Goal: Transaction & Acquisition: Purchase product/service

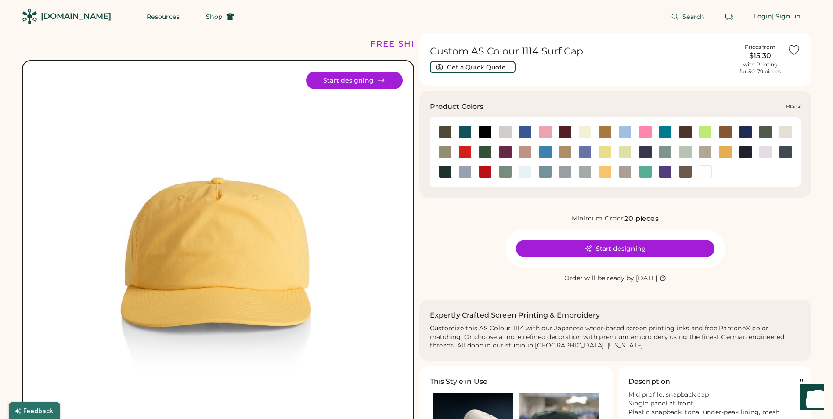
click at [484, 133] on div at bounding box center [484, 132] width 13 height 13
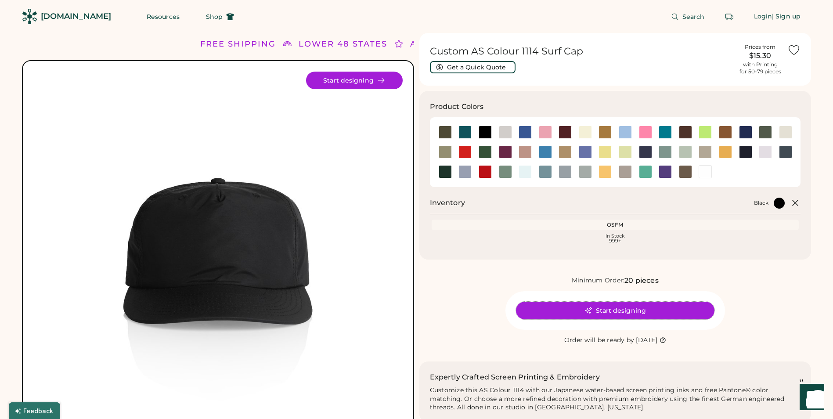
click at [633, 307] on button "Start designing" at bounding box center [615, 311] width 198 height 18
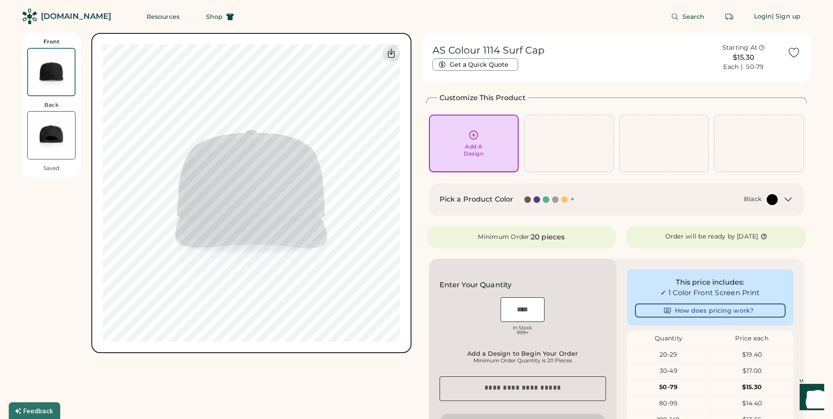
click at [467, 139] on div "Add A Design" at bounding box center [474, 143] width 78 height 28
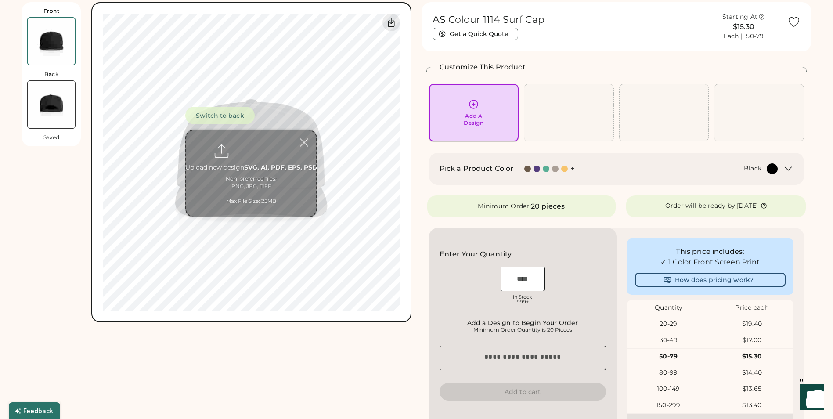
scroll to position [33, 0]
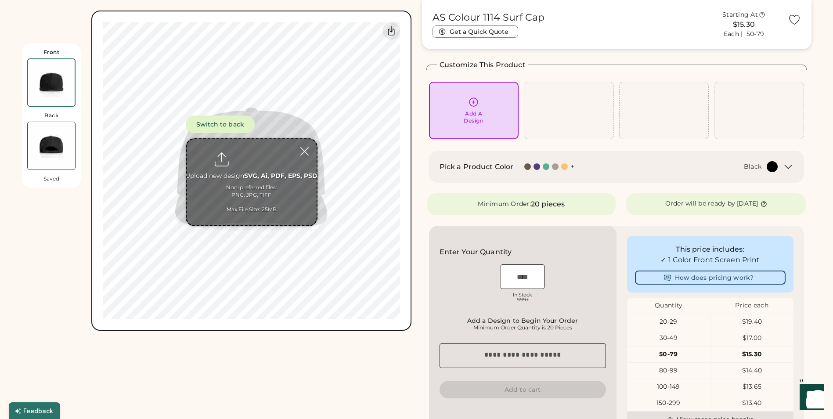
click at [250, 167] on input "file" at bounding box center [252, 182] width 130 height 86
type input "**********"
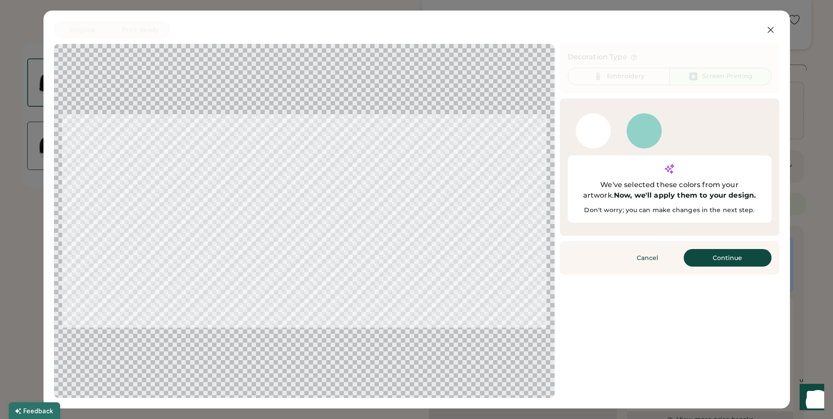
click at [633, 125] on div at bounding box center [643, 130] width 35 height 35
click at [719, 249] on button "Continue" at bounding box center [727, 258] width 88 height 18
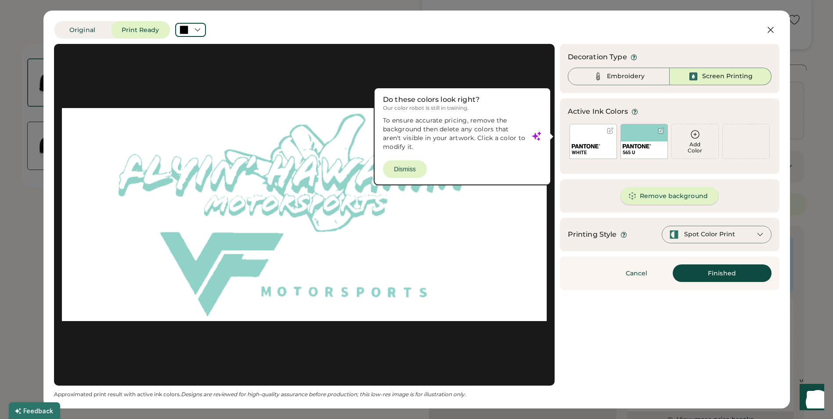
click at [672, 203] on button "Remove background" at bounding box center [669, 196] width 98 height 18
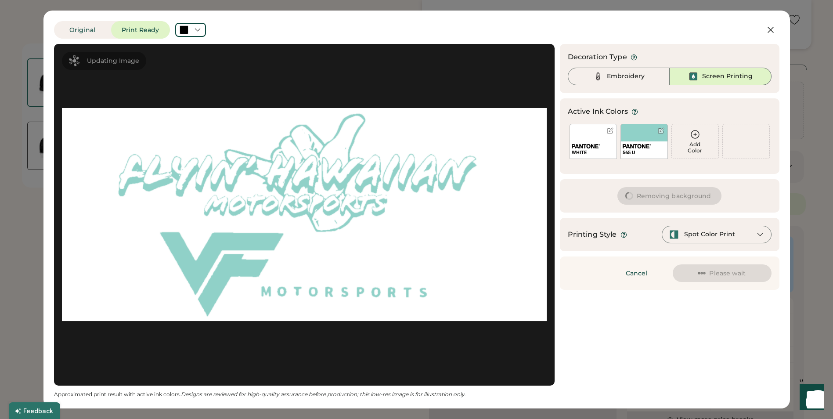
scroll to position [0, 0]
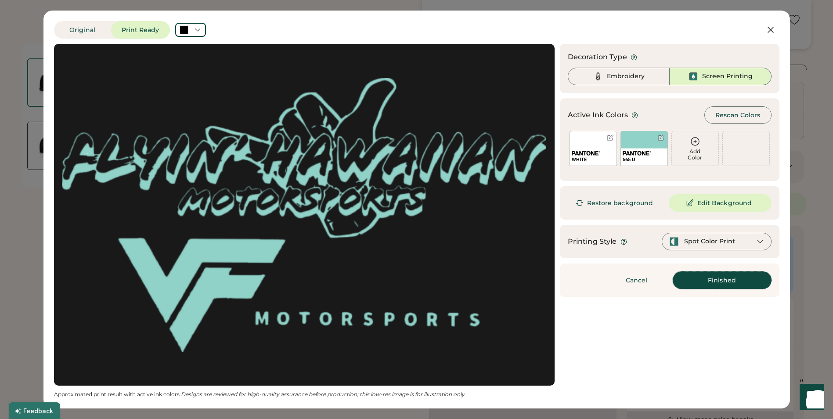
click at [727, 272] on button "Finished" at bounding box center [721, 280] width 99 height 18
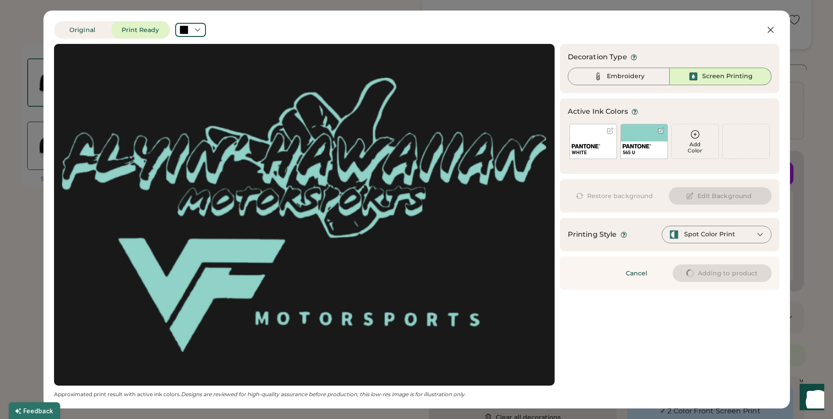
type input "****"
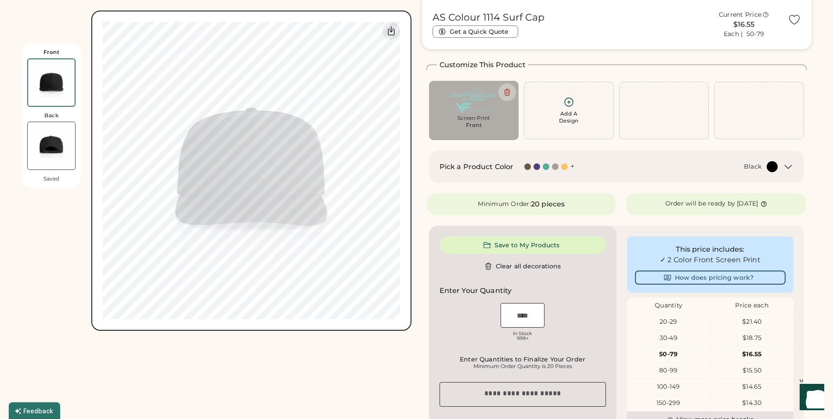
type input "****"
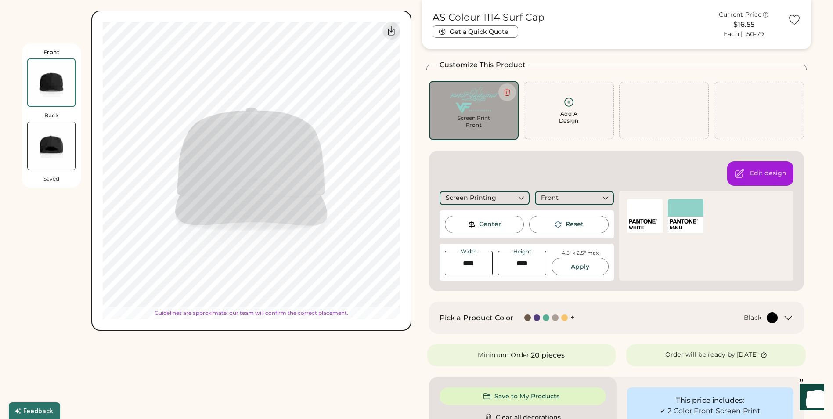
type input "****"
drag, startPoint x: 471, startPoint y: 263, endPoint x: 460, endPoint y: 263, distance: 11.4
click at [455, 263] on input "input" at bounding box center [469, 263] width 48 height 25
type input "****"
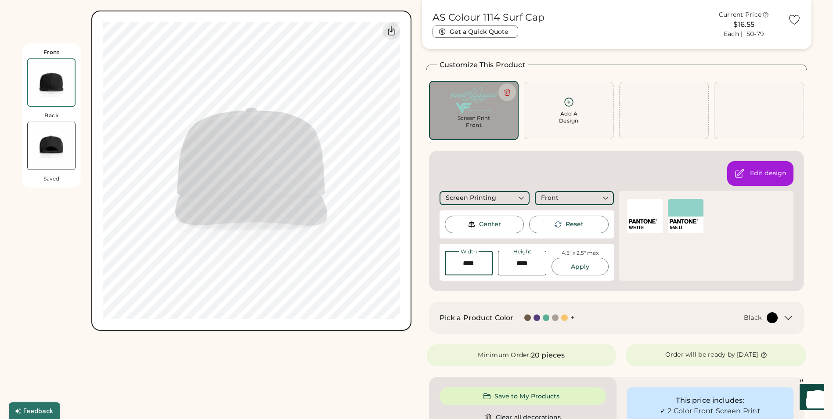
click at [449, 320] on h2 "Pick a Product Color" at bounding box center [476, 318] width 74 height 11
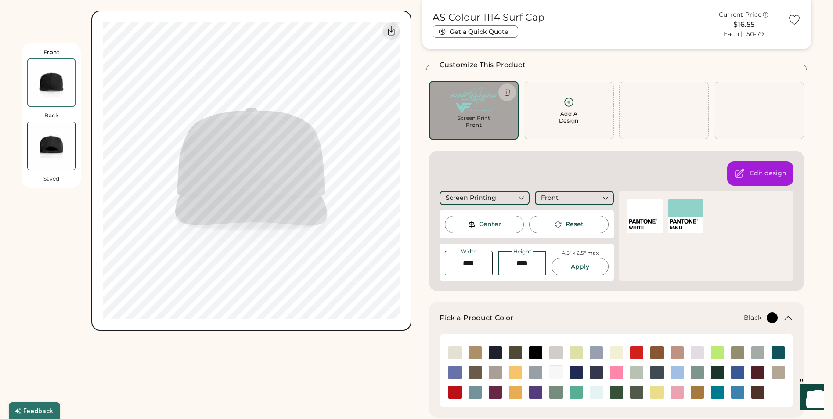
drag, startPoint x: 534, startPoint y: 265, endPoint x: 509, endPoint y: 266, distance: 25.0
click at [510, 266] on input "input" at bounding box center [522, 263] width 48 height 25
type input "****"
click at [540, 302] on div "Pick a Product Color + Black" at bounding box center [616, 360] width 375 height 116
click at [514, 281] on div "Edit design Screen Printing Front Center Reset Width Height 4.5" x 2.5" max App…" at bounding box center [616, 221] width 375 height 140
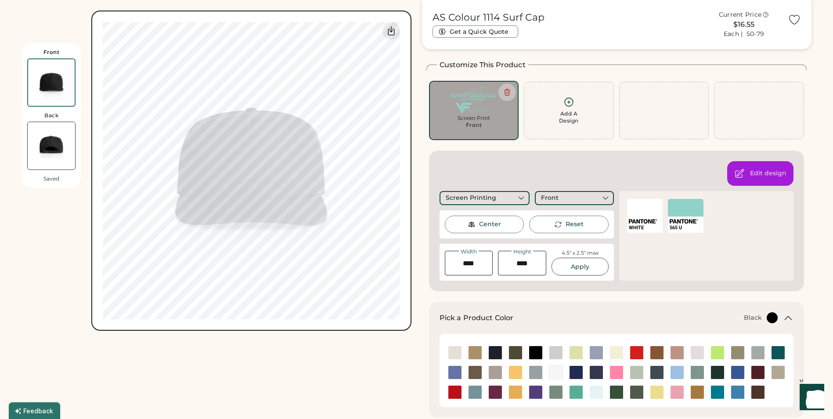
click at [578, 260] on button "Apply" at bounding box center [579, 267] width 57 height 18
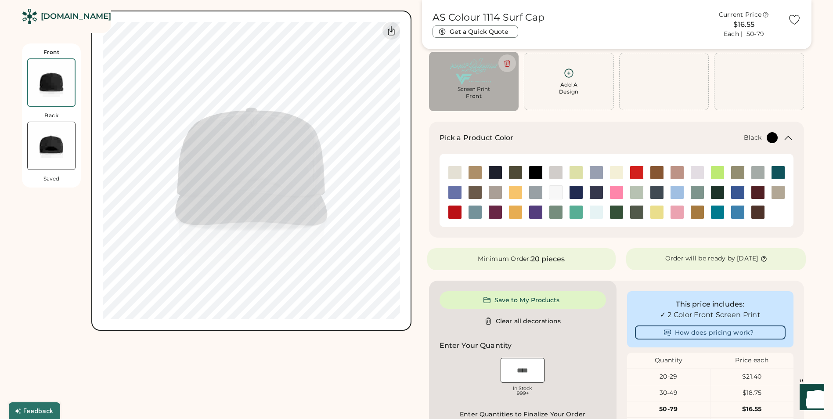
scroll to position [121, 0]
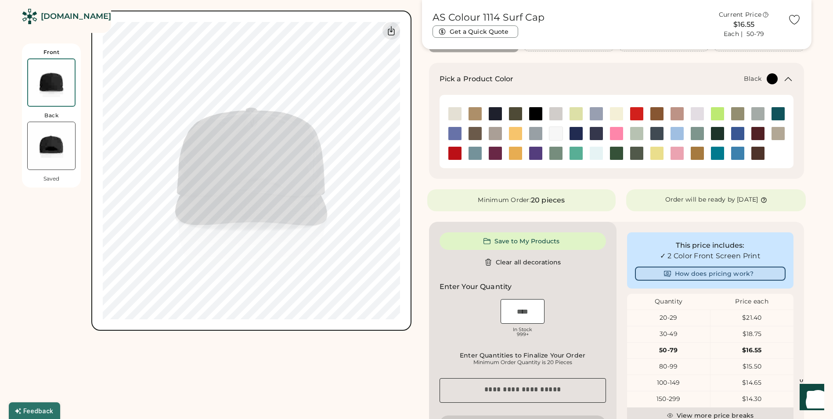
click at [688, 276] on button "How does pricing work?" at bounding box center [710, 273] width 151 height 14
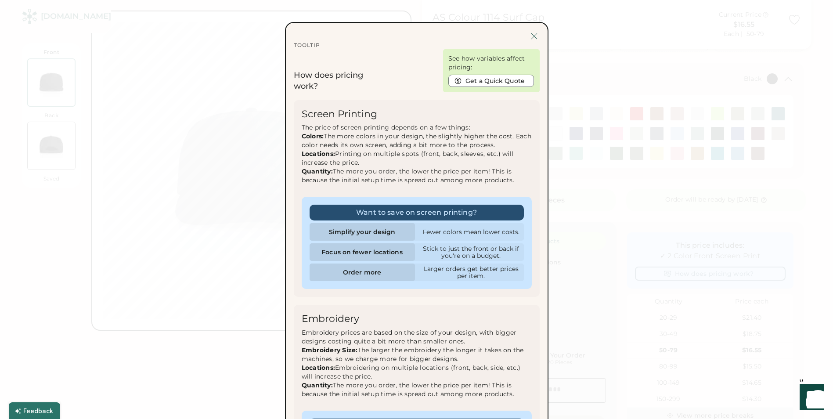
click at [538, 38] on div at bounding box center [533, 36] width 11 height 11
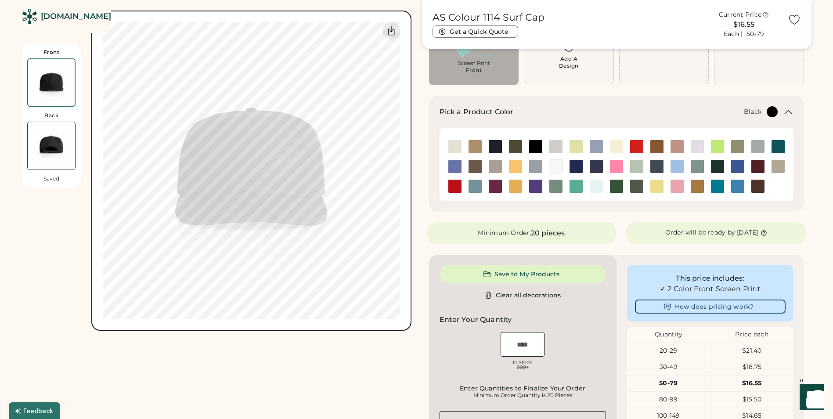
scroll to position [44, 0]
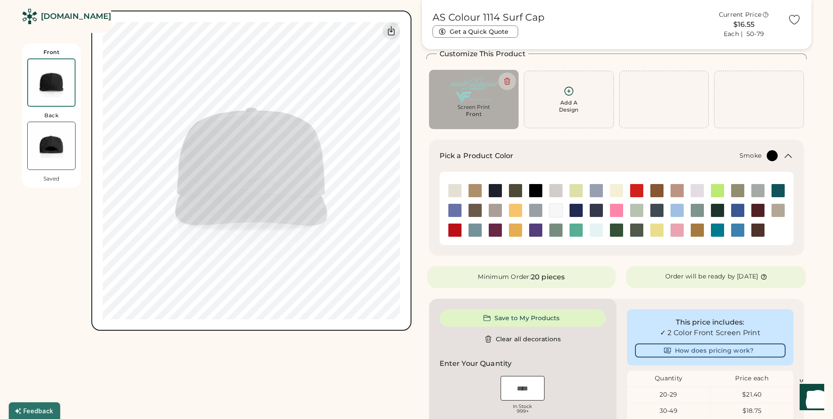
click at [535, 207] on img at bounding box center [535, 210] width 13 height 13
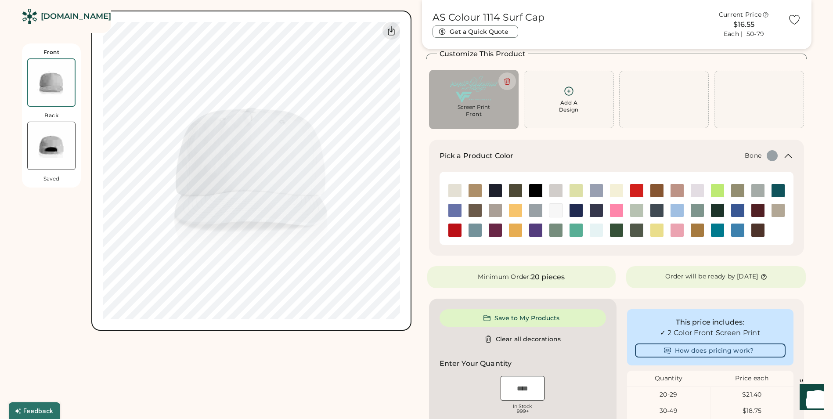
click at [560, 188] on img at bounding box center [555, 190] width 13 height 13
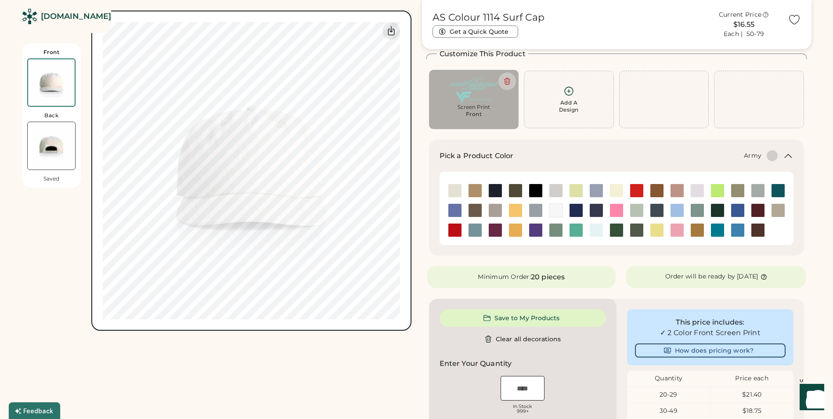
click at [521, 188] on img at bounding box center [515, 190] width 13 height 13
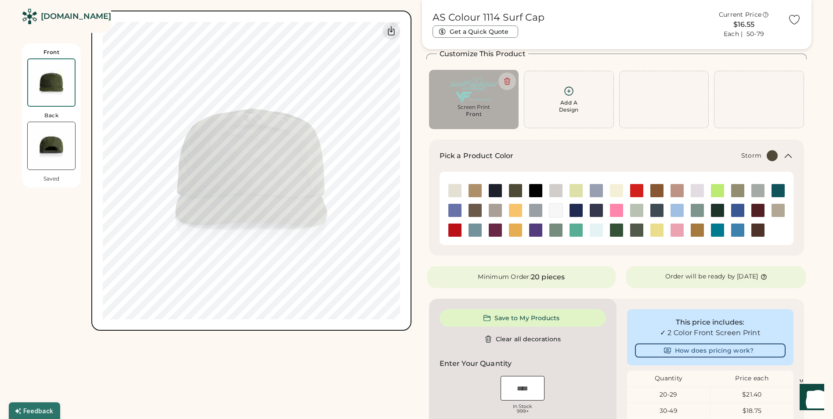
click at [757, 188] on img at bounding box center [757, 190] width 13 height 13
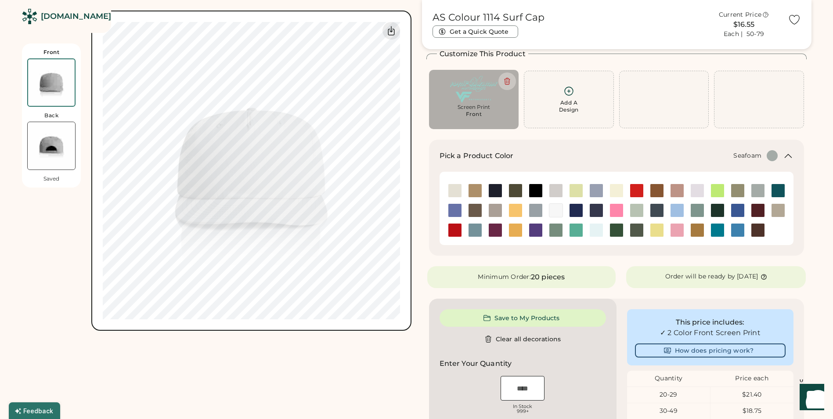
click at [596, 229] on img at bounding box center [595, 229] width 13 height 13
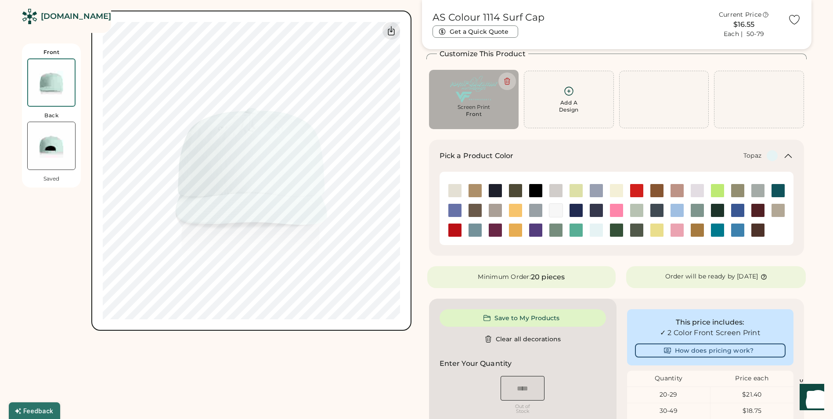
click at [576, 229] on img at bounding box center [575, 229] width 13 height 13
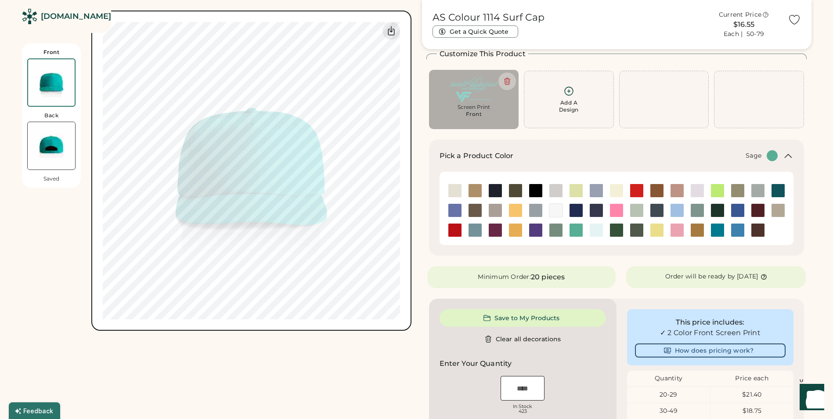
click at [560, 230] on img at bounding box center [555, 229] width 13 height 13
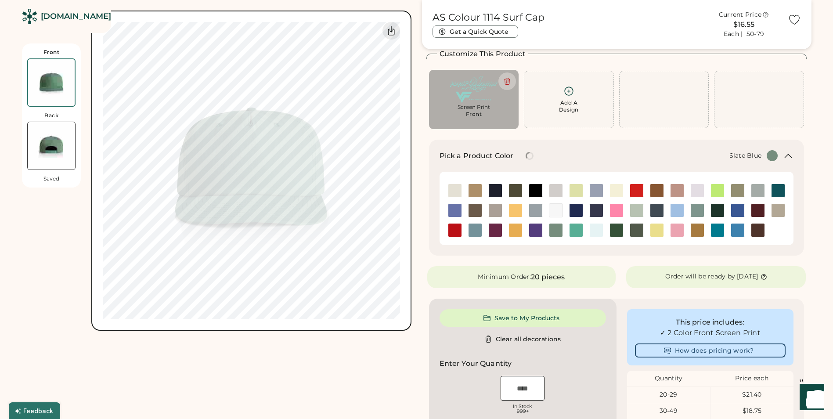
click at [469, 230] on img at bounding box center [474, 229] width 13 height 13
click at [535, 212] on img at bounding box center [535, 210] width 13 height 13
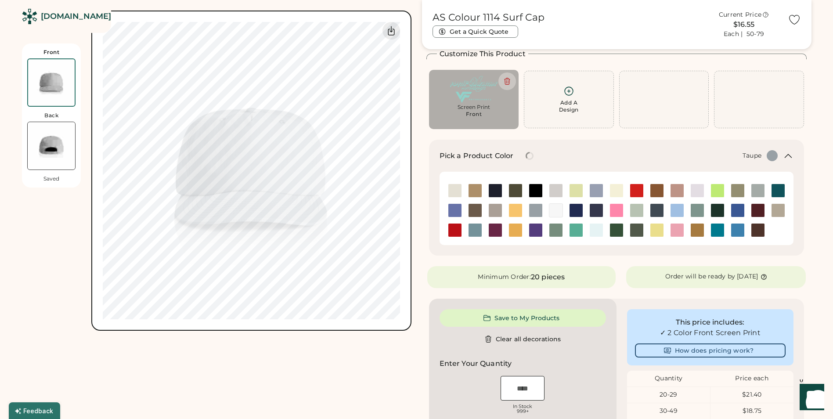
click at [490, 211] on img at bounding box center [495, 210] width 13 height 13
click at [639, 210] on img at bounding box center [636, 210] width 13 height 13
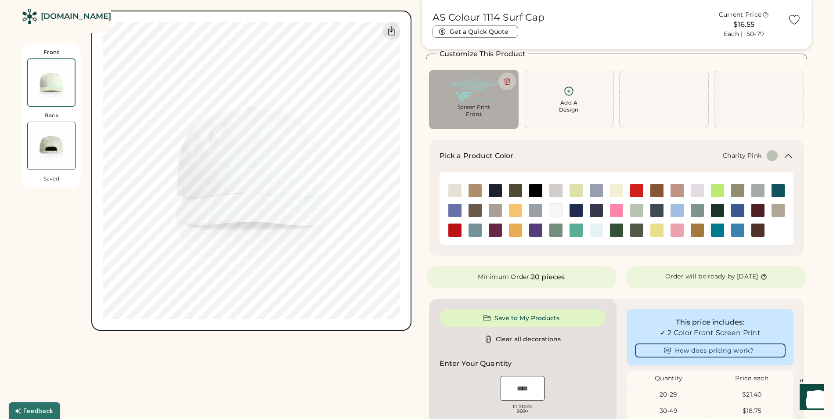
click at [620, 210] on img at bounding box center [616, 210] width 13 height 13
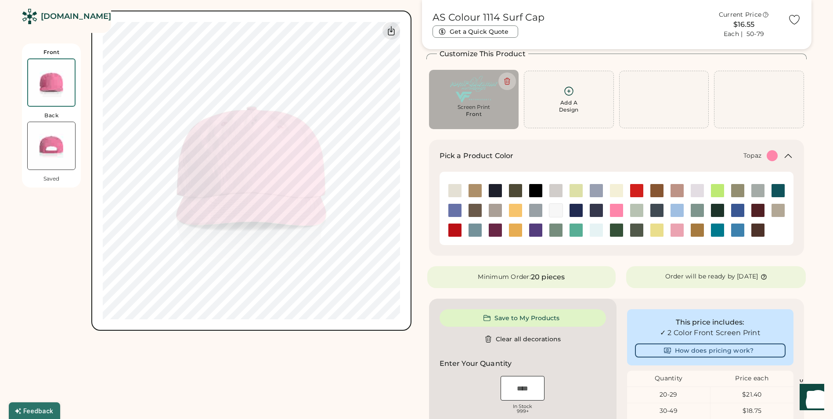
click at [572, 227] on img at bounding box center [575, 229] width 13 height 13
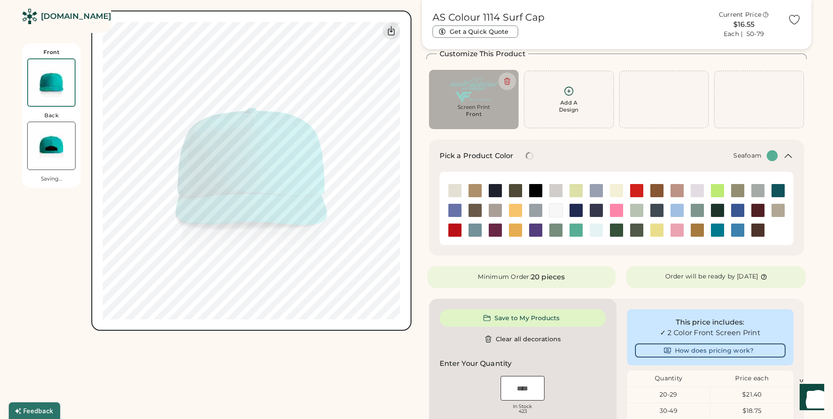
click at [604, 229] on div at bounding box center [596, 230] width 20 height 14
click at [598, 230] on img at bounding box center [595, 229] width 13 height 13
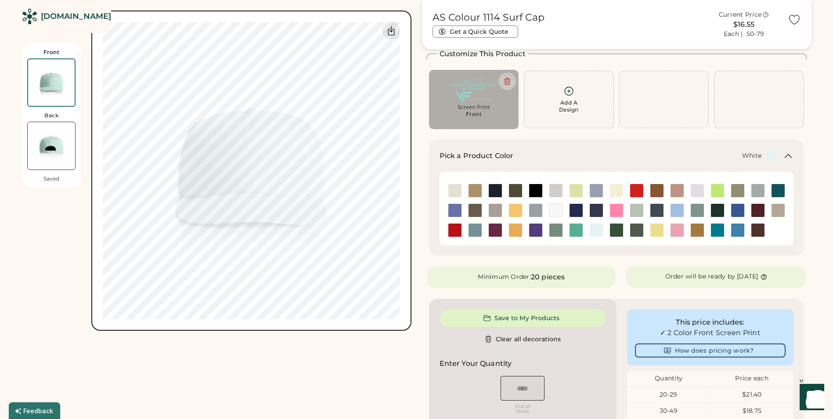
click at [554, 216] on img at bounding box center [555, 210] width 13 height 13
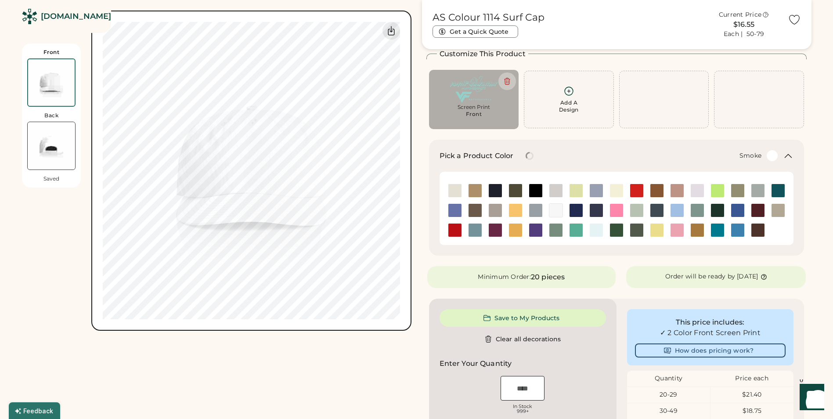
click at [535, 210] on img at bounding box center [535, 210] width 13 height 13
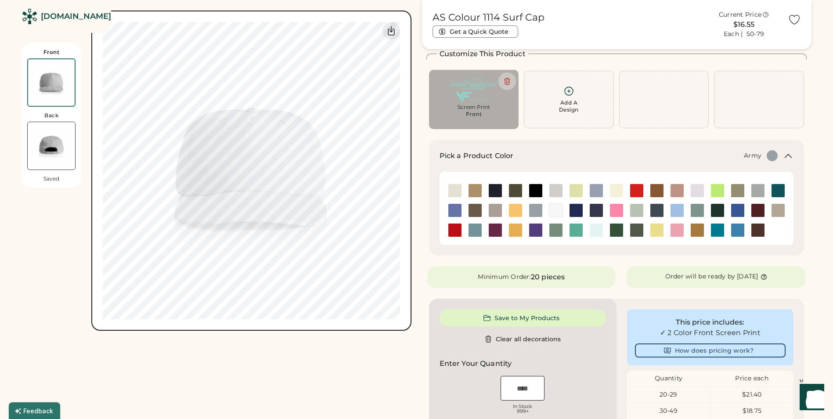
click at [518, 186] on img at bounding box center [515, 190] width 13 height 13
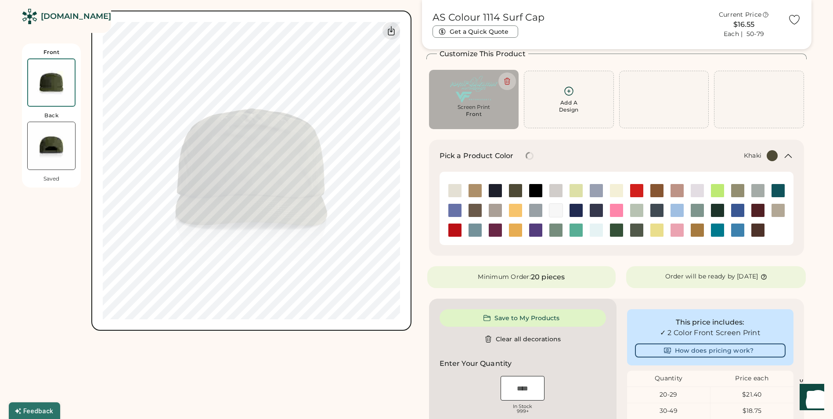
click at [479, 188] on img at bounding box center [474, 190] width 13 height 13
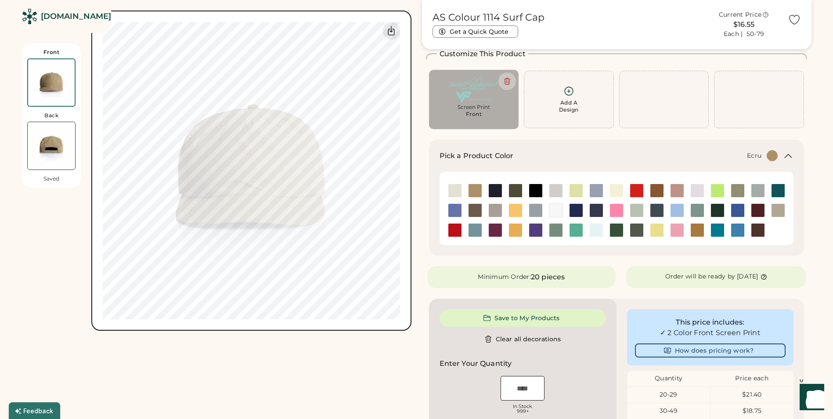
click at [450, 190] on img at bounding box center [454, 190] width 13 height 13
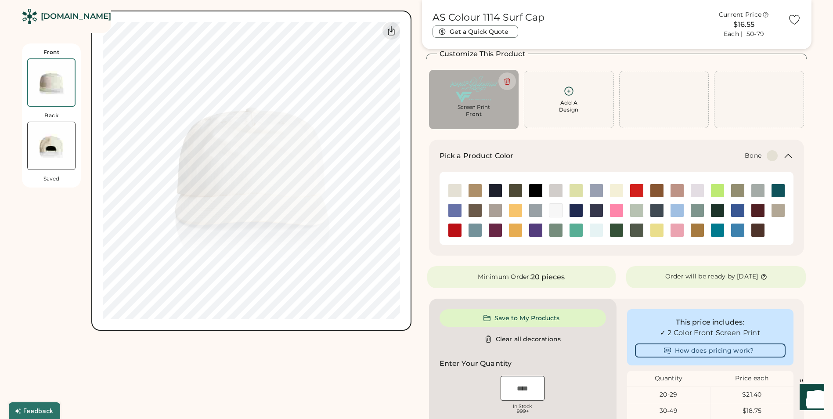
click at [551, 190] on img at bounding box center [555, 190] width 13 height 13
click at [573, 190] on img at bounding box center [575, 190] width 13 height 13
click at [593, 190] on img at bounding box center [595, 190] width 13 height 13
click at [611, 191] on img at bounding box center [616, 190] width 13 height 13
click at [639, 189] on img at bounding box center [636, 190] width 13 height 13
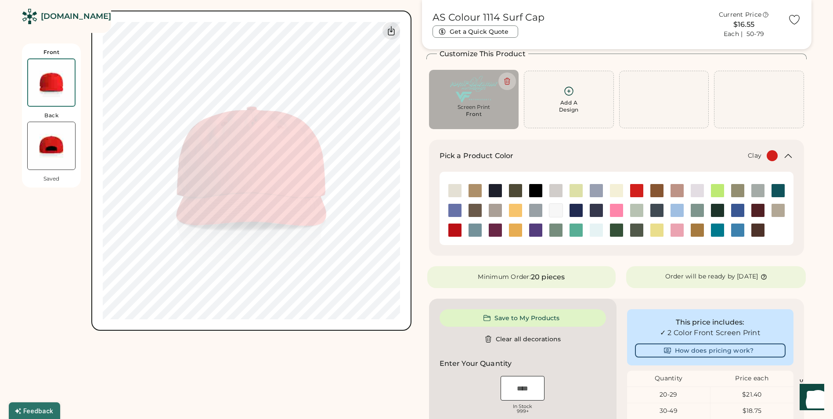
click at [653, 190] on img at bounding box center [656, 190] width 13 height 13
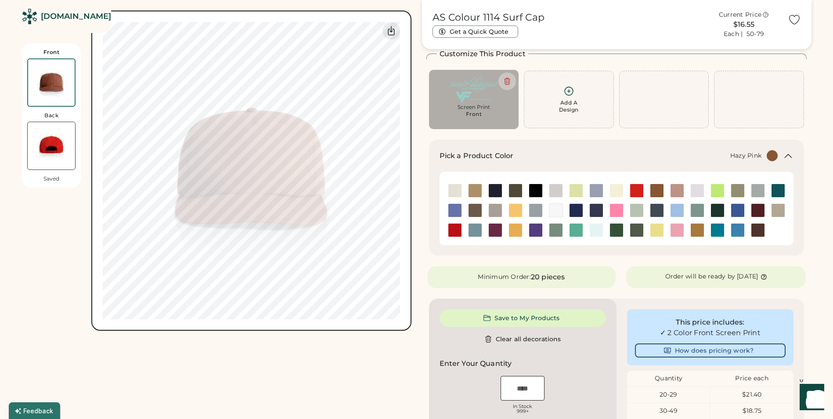
click at [673, 191] on img at bounding box center [676, 190] width 13 height 13
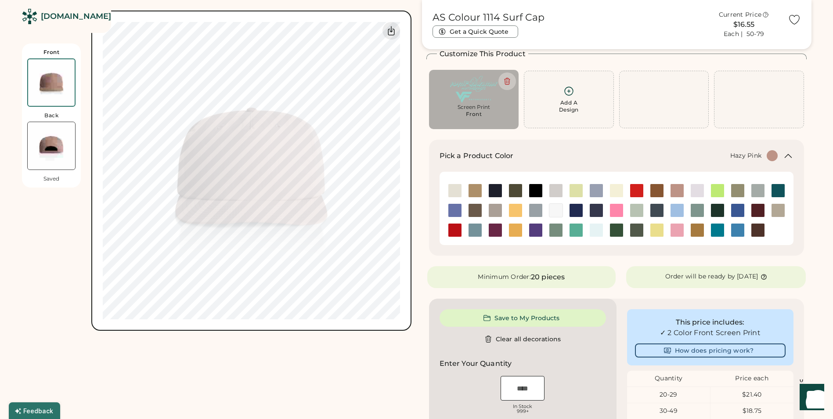
type input "****"
click at [490, 190] on img at bounding box center [495, 190] width 13 height 13
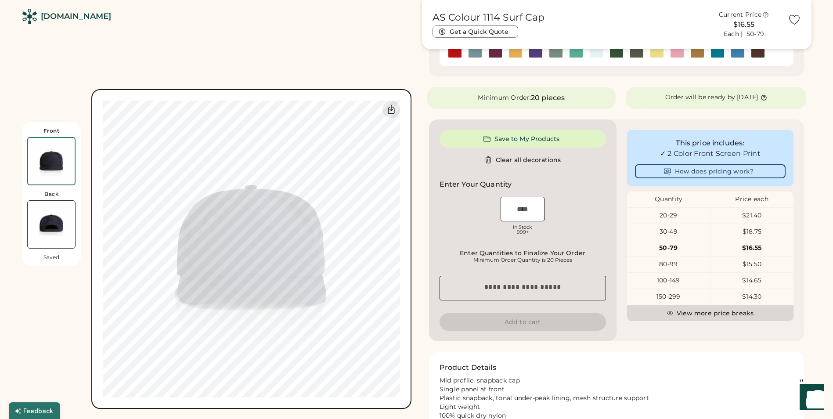
scroll to position [308, 0]
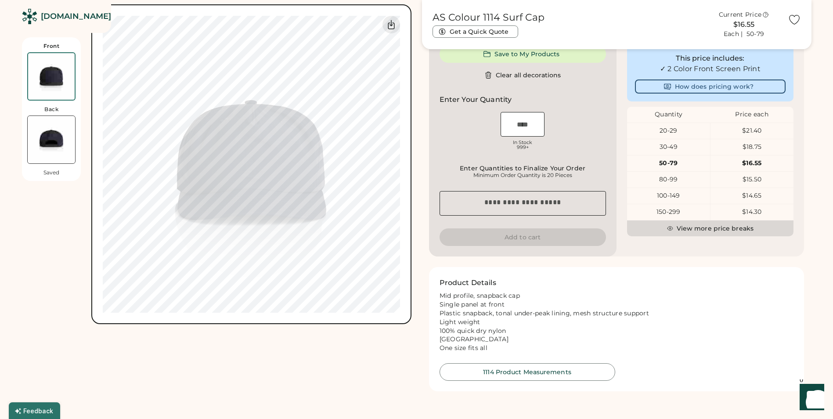
click at [705, 229] on button "View more price breaks" at bounding box center [710, 228] width 166 height 16
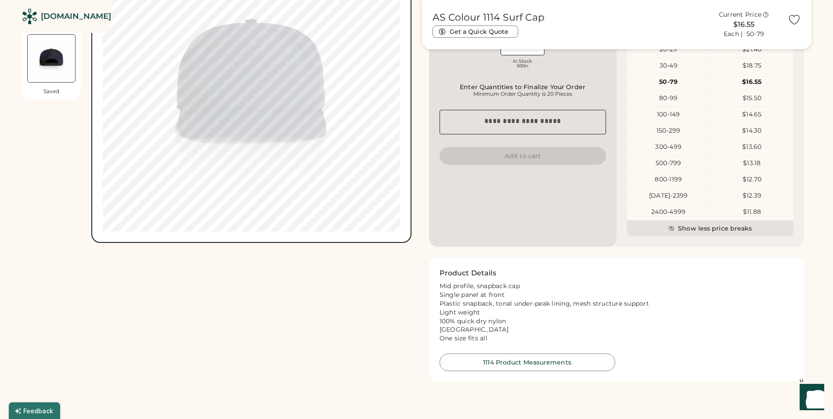
scroll to position [439, 0]
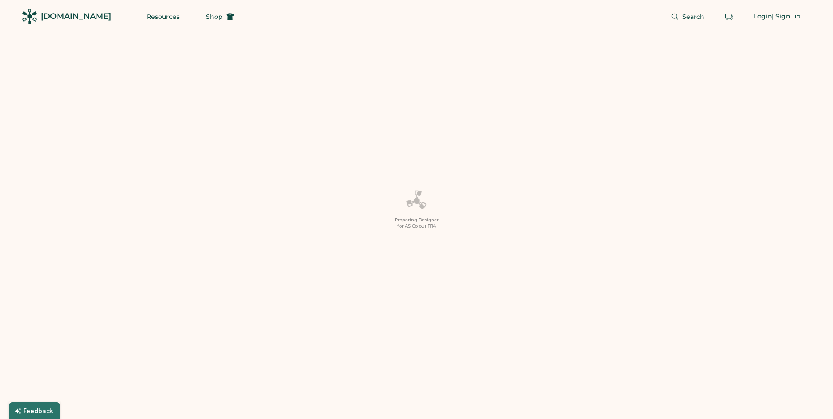
click at [471, 220] on div "Preparing Designer for AS Colour 1114" at bounding box center [416, 209] width 833 height 419
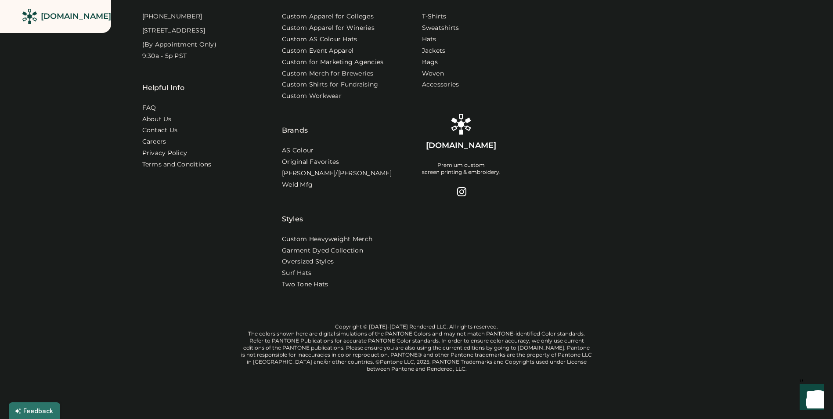
scroll to position [641, 0]
